Goal: Obtain resource: Obtain resource

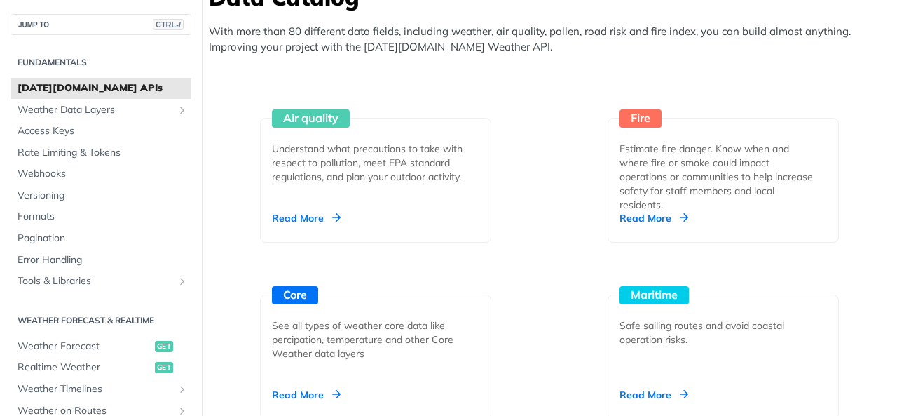
scroll to position [1542, 0]
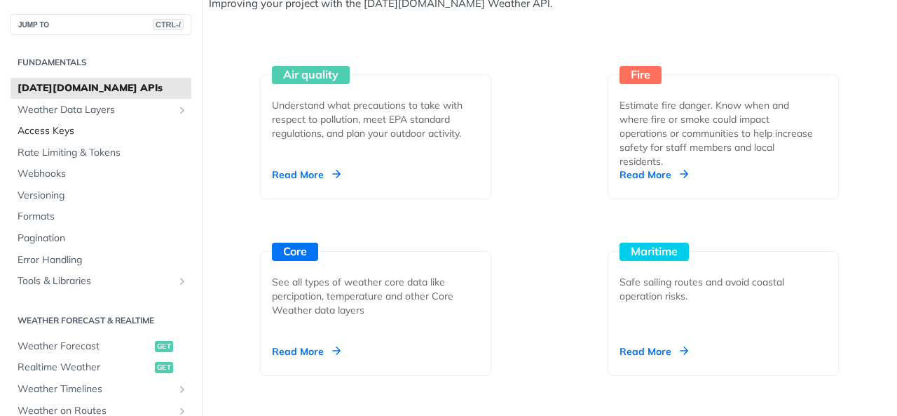
click at [74, 139] on link "Access Keys" at bounding box center [101, 131] width 181 height 21
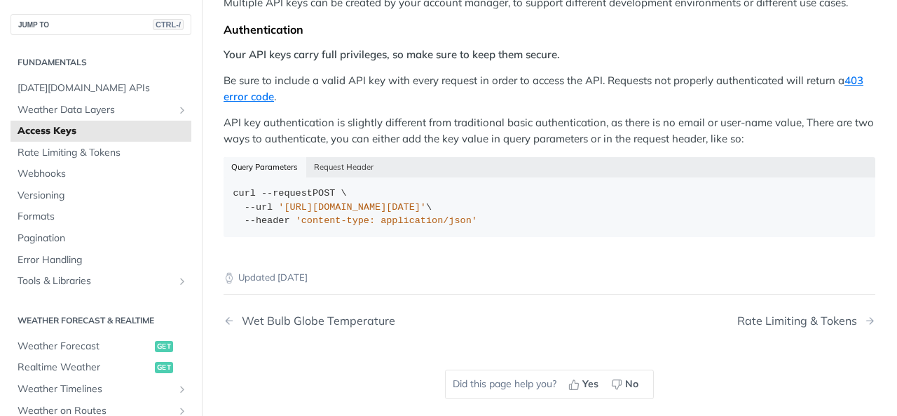
scroll to position [350, 0]
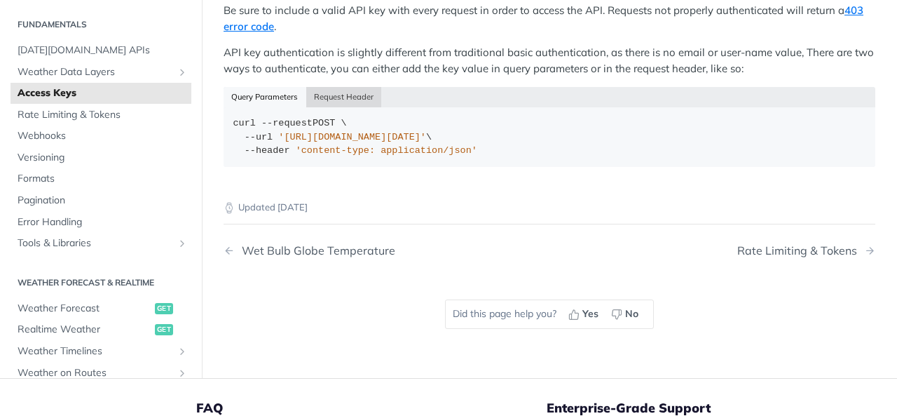
click at [341, 103] on button "Request Header" at bounding box center [344, 97] width 76 height 20
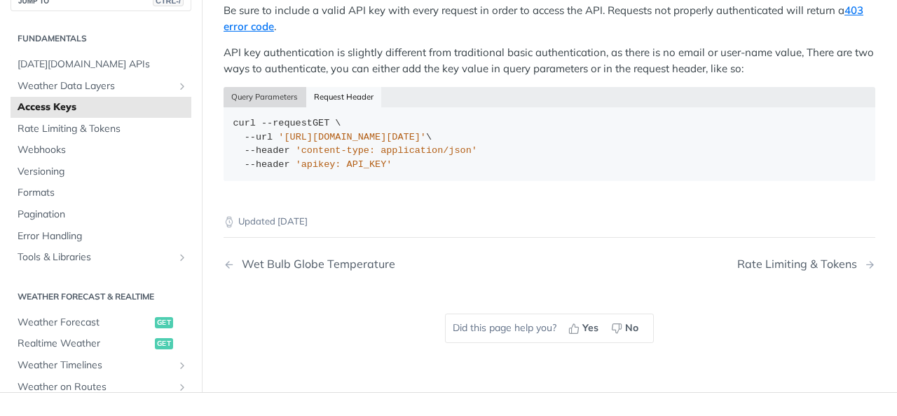
click at [255, 100] on button "Query Parameters" at bounding box center [265, 97] width 83 height 20
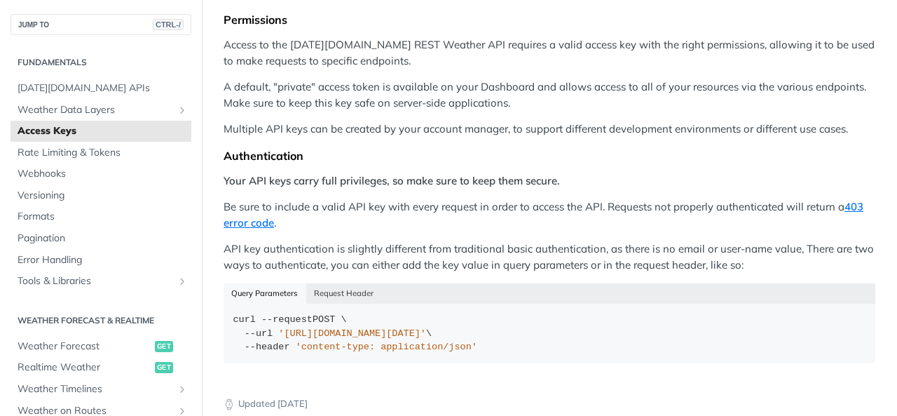
scroll to position [0, 0]
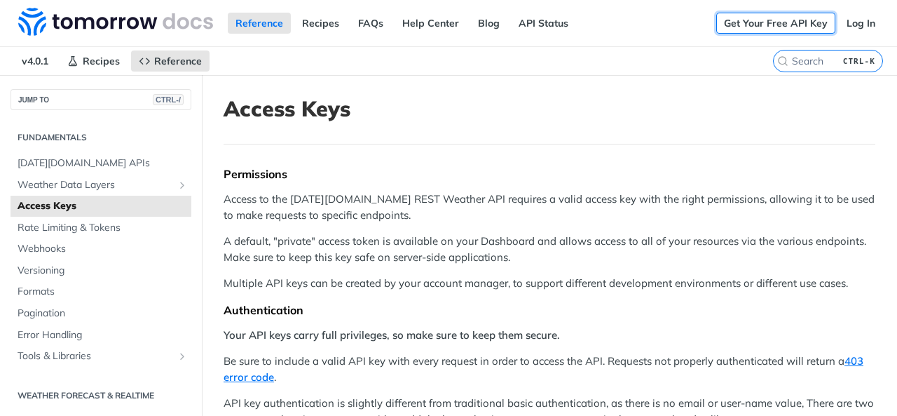
click at [758, 29] on link "Get Your Free API Key" at bounding box center [775, 23] width 119 height 21
click at [743, 22] on link "Get Your Free API Key" at bounding box center [775, 23] width 119 height 21
